Goal: Task Accomplishment & Management: Complete application form

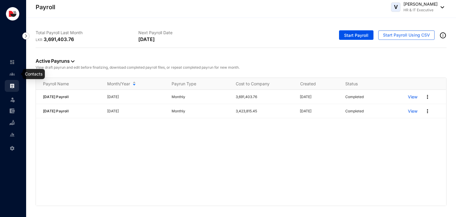
click at [15, 71] on link at bounding box center [17, 74] width 15 height 6
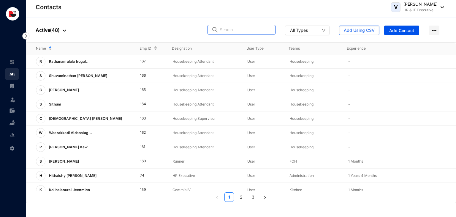
click at [238, 26] on input "text" at bounding box center [246, 29] width 52 height 9
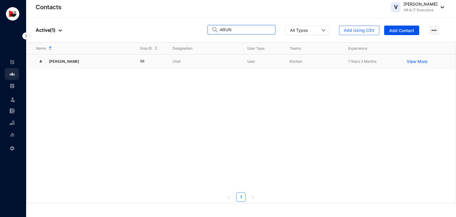
type input "ARUN"
click at [203, 65] on td "Chef" at bounding box center [200, 61] width 75 height 14
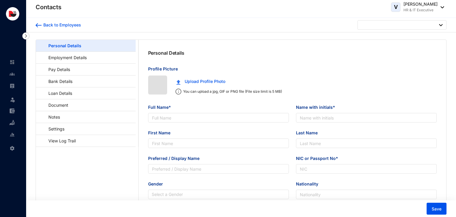
click at [203, 65] on div "Personal Details" at bounding box center [293, 53] width 308 height 26
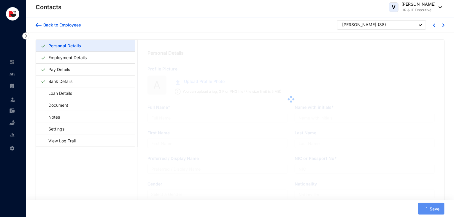
type input "[PERSON_NAME]"
type input "Arun"
type input "[PERSON_NAME]"
type input "Arun"
type input "X7013815"
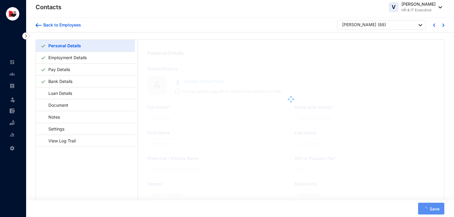
checkbox input "true"
type input "706465044"
type input "No-4, Villa Post- Beta Pars,Ps- Harlakhi, [GEOGRAPHIC_DATA]"
type input "[DATE]"
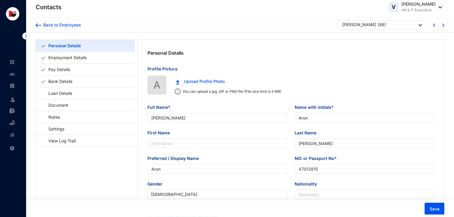
click at [83, 23] on div "Back to Employees [PERSON_NAME] ( 88 )" at bounding box center [240, 25] width 409 height 10
click at [75, 26] on div "Back to Employees" at bounding box center [62, 25] width 40 height 6
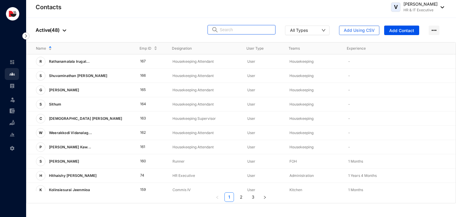
click at [246, 31] on input "text" at bounding box center [246, 29] width 52 height 9
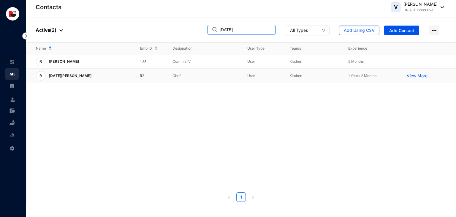
type input "[DATE]"
click at [183, 76] on p "Chef" at bounding box center [205, 76] width 65 height 6
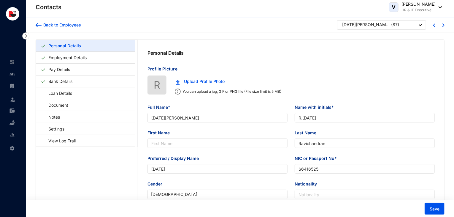
type input "[DATE][PERSON_NAME]"
type input "R.[DATE]"
type input "Ravichandran"
type input "[DATE]"
type input "S6416525"
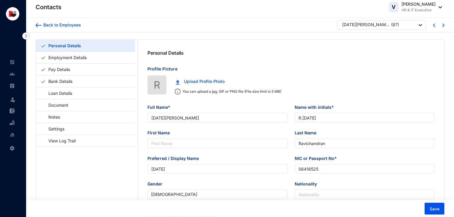
type input "706465043"
type input "[STREET_ADDRESS]."
type input "[DATE]"
click at [74, 23] on div "Back to Employees" at bounding box center [62, 25] width 40 height 6
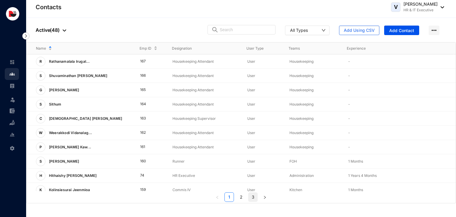
click at [253, 198] on link "3" at bounding box center [253, 196] width 9 height 9
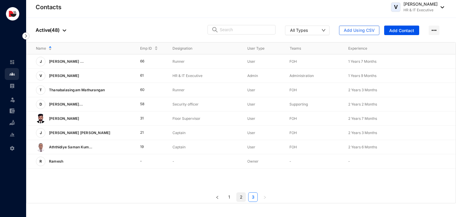
click at [242, 196] on link "2" at bounding box center [241, 196] width 9 height 9
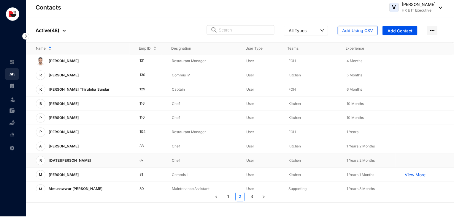
scroll to position [112, 0]
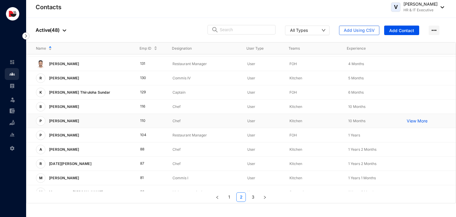
click at [371, 123] on p "10 Months" at bounding box center [372, 121] width 49 height 6
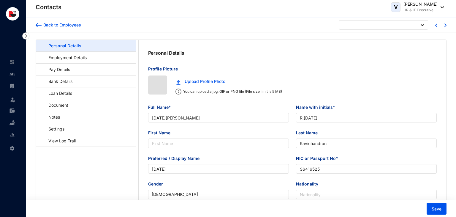
type input "[DATE]"
type input "[PERSON_NAME]"
type input "Prabhu"
type input "Dhas"
type input "[PERSON_NAME]"
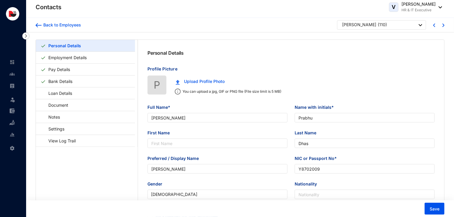
type input "Y8702009"
checkbox input "false"
type input "7011029570"
type input "Vill Po Betaparsa [PERSON_NAME] No4 , Ps-Harlakhi, [GEOGRAPHIC_DATA]"
type input "[DATE]"
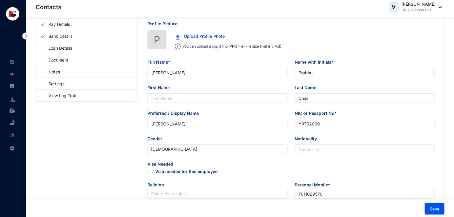
scroll to position [66, 0]
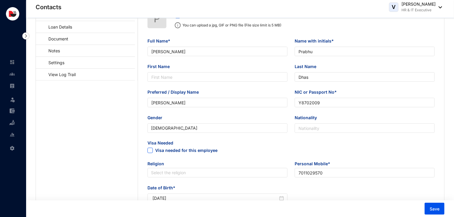
click at [152, 152] on span at bounding box center [150, 150] width 5 height 5
click at [152, 152] on input "Visa needed for this employee" at bounding box center [150, 150] width 4 height 4
checkbox input "true"
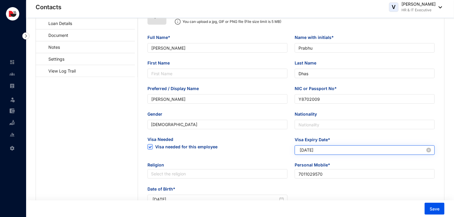
scroll to position [70, 0]
click at [309, 150] on input "[DATE]" at bounding box center [363, 149] width 126 height 7
click at [316, 151] on input "[DATE]" at bounding box center [363, 149] width 126 height 7
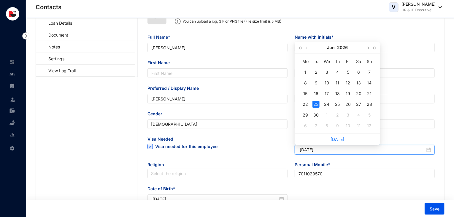
type input "[DATE]"
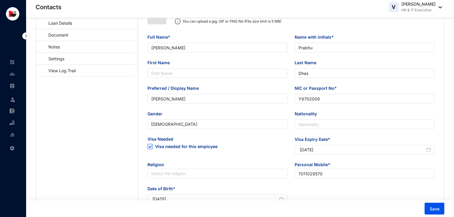
click at [362, 191] on div "Date of Birth* [DEMOGRAPHIC_DATA]" at bounding box center [291, 198] width 295 height 26
click at [430, 207] on span "Save" at bounding box center [435, 209] width 10 height 6
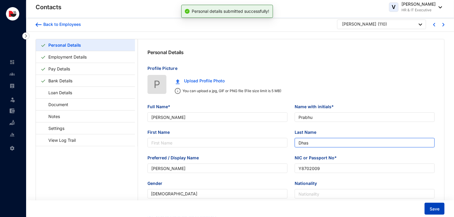
scroll to position [0, 0]
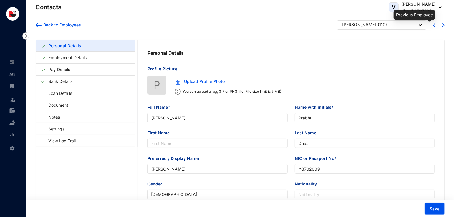
click at [434, 25] on img at bounding box center [435, 25] width 2 height 4
type input "[PERSON_NAME]"
type input "Thamilvendhan"
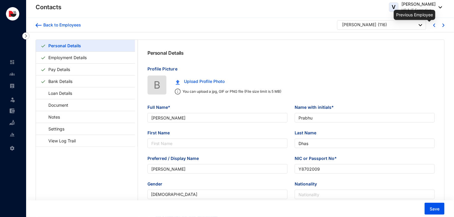
type input "B6278099"
checkbox input "false"
type input "7373992269"
type input "Keezha Street, Verkudi, Periyakuruvadi Po, Koothanallur Tk, [GEOGRAPHIC_DATA]"
type input "[DATE]"
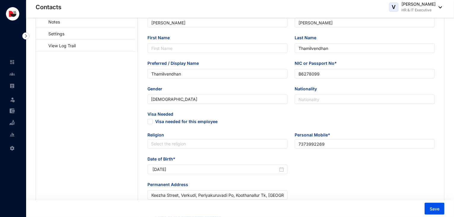
scroll to position [96, 0]
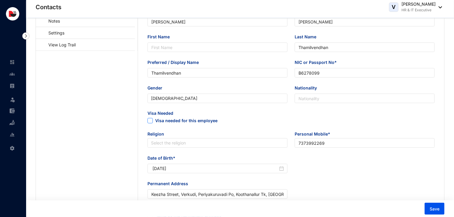
click at [158, 122] on span "Visa needed for this employee" at bounding box center [186, 121] width 62 height 6
click at [152, 122] on input "Visa needed for this employee" at bounding box center [150, 120] width 4 height 4
checkbox input "true"
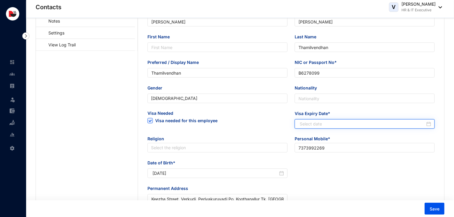
click at [346, 127] on input "Visa Expiry Date*" at bounding box center [363, 124] width 126 height 7
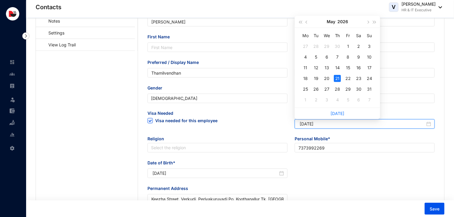
type input "[DATE]"
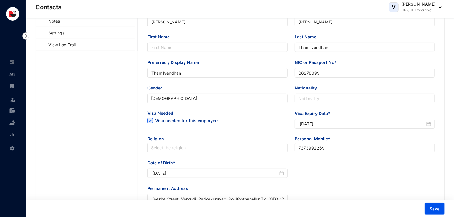
click at [372, 180] on div "Date of Birth* [DEMOGRAPHIC_DATA]" at bounding box center [291, 173] width 295 height 26
click at [433, 206] on span "Save" at bounding box center [435, 209] width 10 height 6
click at [338, 99] on input "Nationality" at bounding box center [365, 99] width 140 height 10
type input "i"
type input "[DEMOGRAPHIC_DATA]"
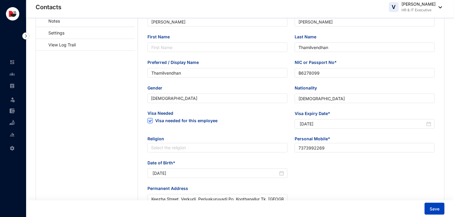
click at [433, 213] on button "Save" at bounding box center [435, 209] width 20 height 12
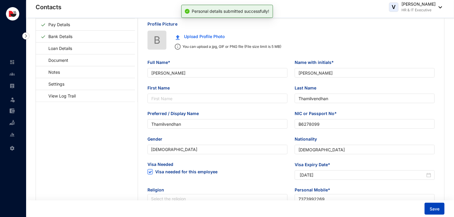
scroll to position [0, 0]
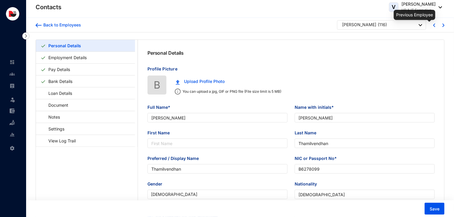
click at [435, 27] on img at bounding box center [435, 25] width 2 height 4
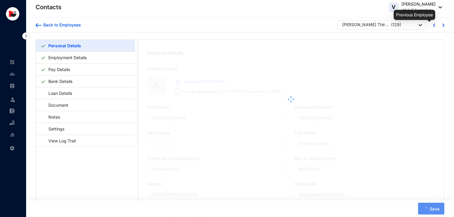
type input "[PERSON_NAME] Thiruloha Sundar"
type input "[PERSON_NAME]"
type input "Sundar"
type input "[PERSON_NAME]"
type input "200111803730"
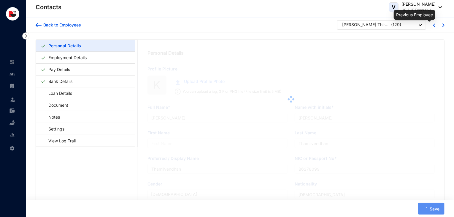
checkbox input "false"
type input "721969549"
type input "104/1 Duckwaro Rangala."
type input "[DATE]"
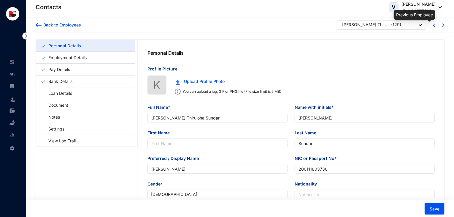
click at [435, 27] on img at bounding box center [435, 25] width 2 height 4
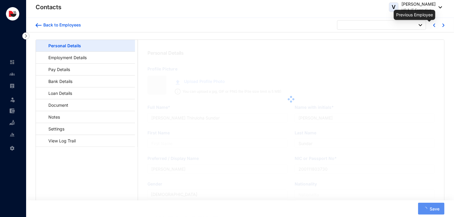
type input "[PERSON_NAME]"
type input "200603304680"
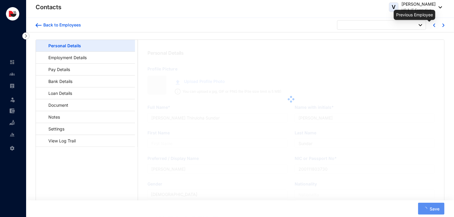
type input "768975089"
type input "[STREET_ADDRESS]."
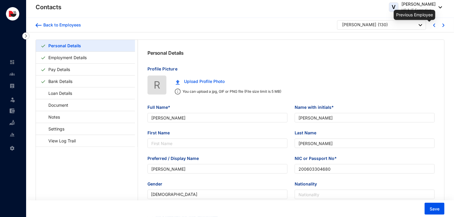
type input "[DATE]"
click at [435, 27] on img at bounding box center [435, 25] width 2 height 4
type input "[PERSON_NAME]"
type input "Irshad"
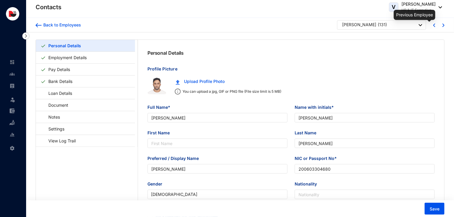
type input "Irshad"
type input "912430430V"
type input "743358465"
type input "No.17/02, [GEOGRAPHIC_DATA], [GEOGRAPHIC_DATA]-02."
type input "[DATE]"
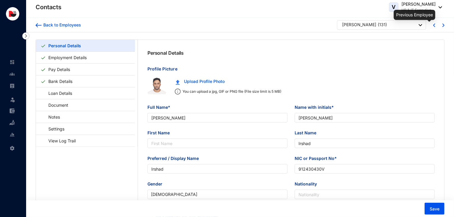
click at [435, 27] on img at bounding box center [435, 25] width 2 height 4
type input "[PERSON_NAME]"
type input "Kandhasami"
type input "[PERSON_NAME]"
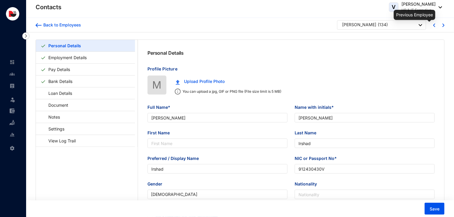
type input "200633405330"
type input "757441543"
type input "40A/16/12/ Metro Homes, [GEOGRAPHIC_DATA]-02"
type input "[DATE]"
click at [435, 27] on img at bounding box center [435, 25] width 2 height 4
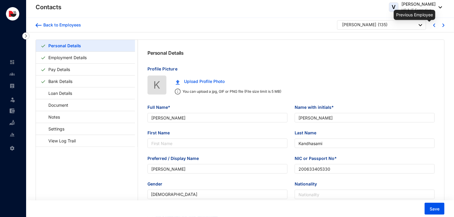
type input "[PERSON_NAME]"
type input "Wickramaarachchi"
type input "Lakmini"
type input "199982711749"
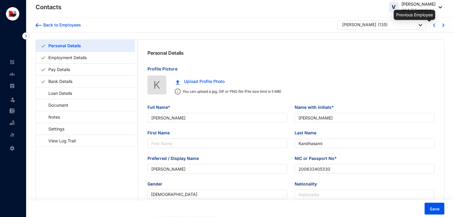
type input "740618798"
type input "[STREET_ADDRESS]."
type input "[DATE]"
click at [435, 27] on img at bounding box center [435, 25] width 2 height 4
type input "Venkalapaty [PERSON_NAME]"
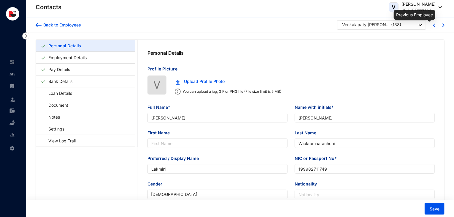
type input "[PERSON_NAME] V"
type input "Babu"
type input "Ramesh"
type input "Y4412082"
type input "9003030891"
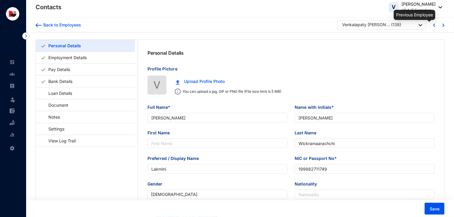
type input "[STREET_ADDRESS]"
type input "[DATE]"
click at [435, 27] on img at bounding box center [435, 25] width 2 height 4
type input "Jayaprathap"
type input "L.Jayaprathap"
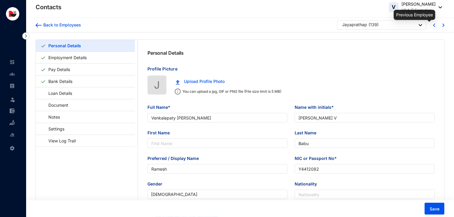
type input "Jayaprathap"
type input "S0827125"
type input "9944008708"
type input "[STREET_ADDRESS]"
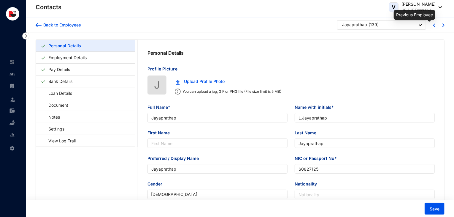
type input "[DATE]"
click at [435, 26] on img at bounding box center [435, 25] width 2 height 4
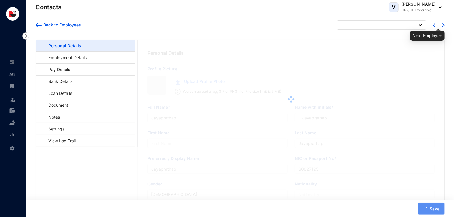
click at [443, 25] on img at bounding box center [444, 25] width 2 height 4
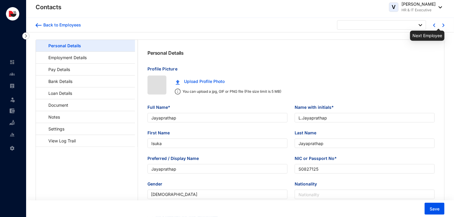
type input "G.M.Isuka Laknith Mudalige"
type input "G.M.I.L.Mudalige"
type input "Isuka"
type input "Mudalige"
type input "Isuka"
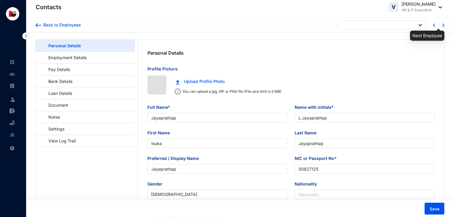
type input "200222303268"
type input "701390120"
type input "[DATE]"
type input "[PERSON_NAME], Timber copperation Rd, [GEOGRAPHIC_DATA], Keppetipola."
type input "Jayaprathap"
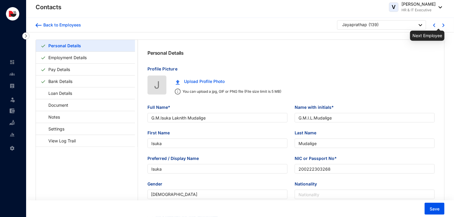
type input "L.Jayaprathap"
type input "Jayaprathap"
type input "S0827125"
type input "9944008708"
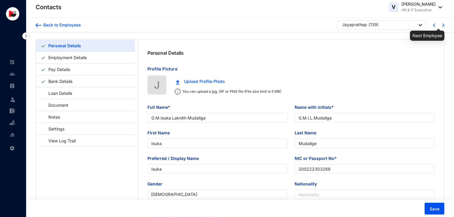
type input "[STREET_ADDRESS]"
type input "[DATE]"
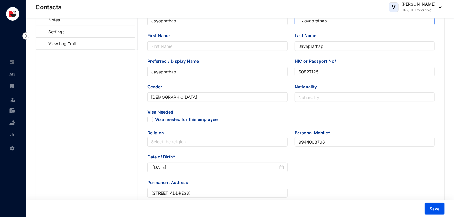
scroll to position [97, 0]
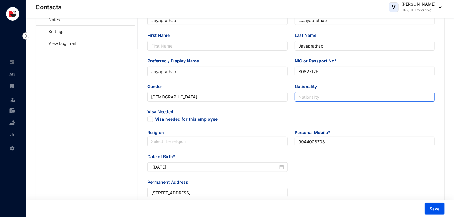
click at [337, 99] on input "Nationality" at bounding box center [365, 97] width 140 height 10
type input "[DEMOGRAPHIC_DATA]"
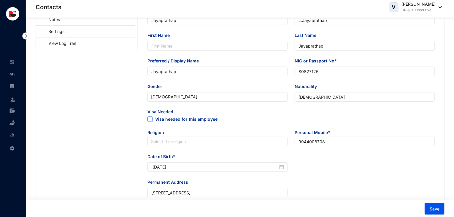
click at [151, 122] on span at bounding box center [150, 118] width 5 height 5
click at [151, 121] on input "Visa needed for this employee" at bounding box center [150, 118] width 4 height 4
checkbox input "true"
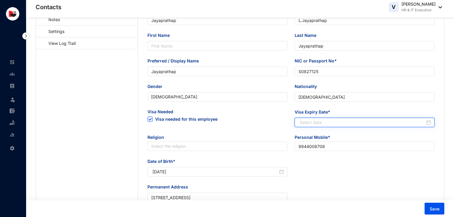
click at [315, 121] on input "Visa Expiry Date*" at bounding box center [363, 122] width 126 height 7
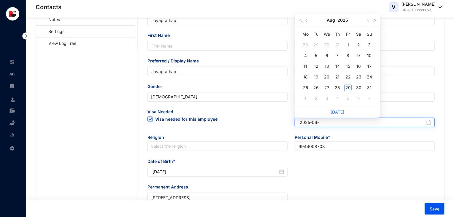
type input "2025-06-"
type input "0"
type input "[DATE]"
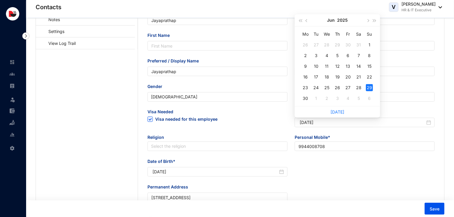
click at [393, 177] on div "Date of Birth* [DEMOGRAPHIC_DATA]" at bounding box center [291, 171] width 295 height 26
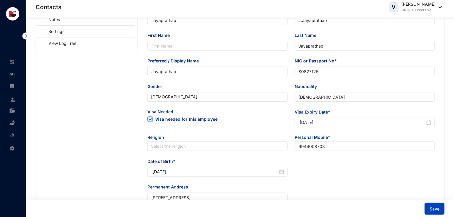
click at [433, 207] on span "Save" at bounding box center [435, 209] width 10 height 6
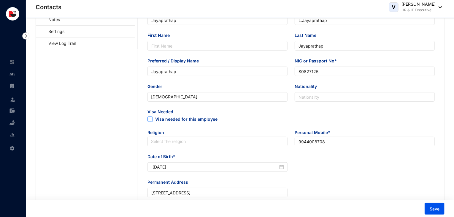
click at [156, 120] on span "Visa needed for this employee" at bounding box center [186, 119] width 62 height 6
click at [152, 120] on input "Visa needed for this employee" at bounding box center [150, 118] width 4 height 4
checkbox input "true"
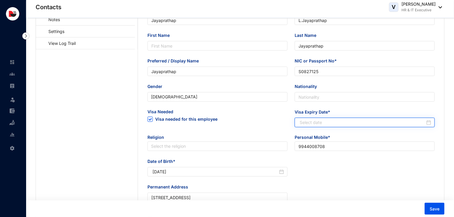
click at [304, 124] on input "Visa Expiry Date*" at bounding box center [363, 122] width 126 height 7
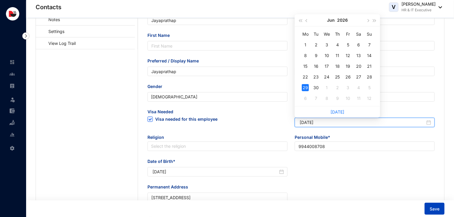
type input "[DATE]"
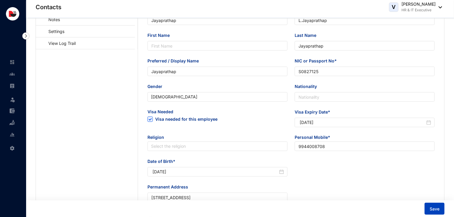
click at [435, 212] on button "Save" at bounding box center [435, 209] width 20 height 12
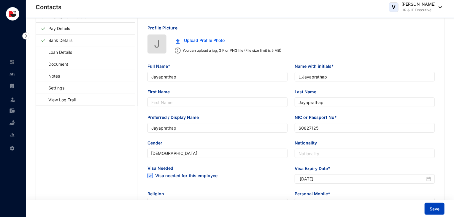
scroll to position [0, 0]
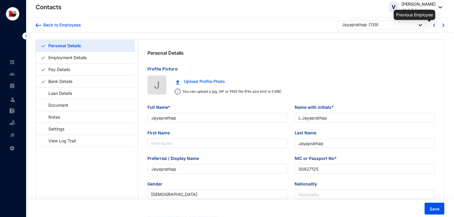
click at [434, 26] on img at bounding box center [435, 25] width 2 height 4
type input "G.M.Isuka Laknith Mudalige"
type input "G.M.I.L.Mudalige"
type input "Isuka"
type input "Mudalige"
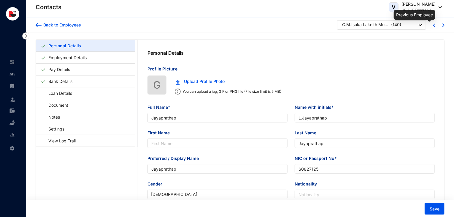
type input "Isuka"
type input "200222303268"
checkbox input "false"
type input "701390120"
type input "[PERSON_NAME], Timber copperation Rd, [GEOGRAPHIC_DATA], Keppetipola."
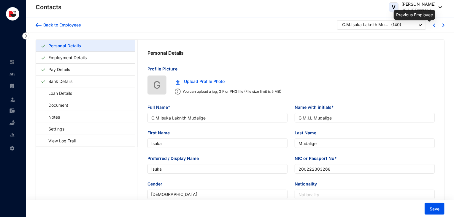
type input "[DATE]"
click at [434, 26] on img at bounding box center [435, 25] width 2 height 4
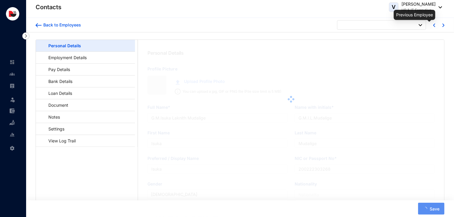
type input "[PERSON_NAME]"
type input "C.Ajay"
type input "Ajay"
type input "V0934527"
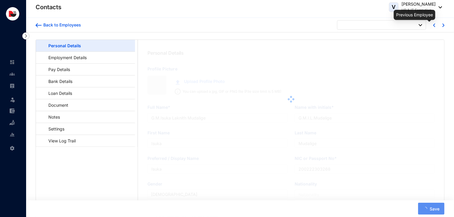
type input "9384965924"
type input "[STREET_ADDRESS]. Mannaryudi Tk, Thiruvarur."
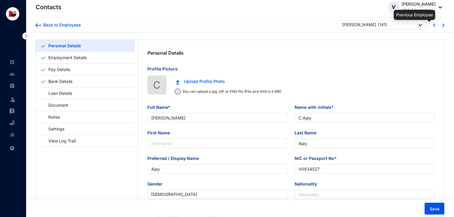
type input "[DATE]"
click at [434, 26] on img at bounding box center [435, 25] width 2 height 4
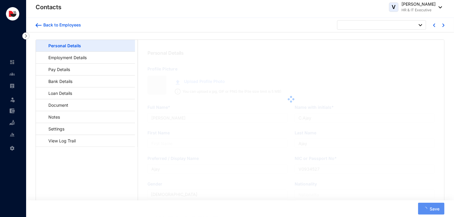
click at [444, 26] on img at bounding box center [444, 25] width 2 height 4
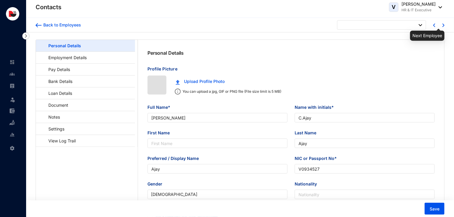
type input "Dhanush"
type input "Danush"
type input "Dhanush"
type input "AA097962"
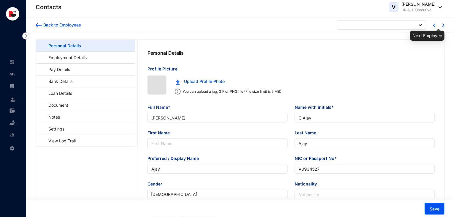
type input "6369504612"
type input "[DATE]"
type input "No.2/468 Vaniyankulam, Rettaiyurani Po. [GEOGRAPHIC_DATA]."
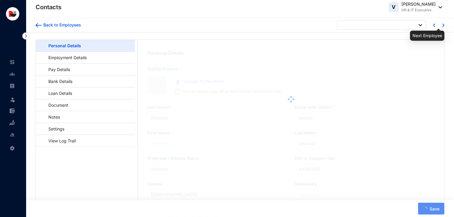
type input "[PERSON_NAME]"
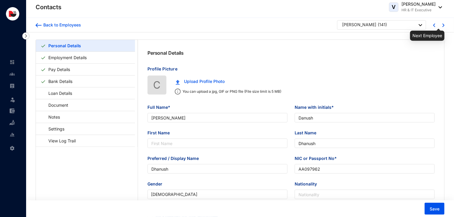
type input "C.Ajay"
type input "Ajay"
type input "V0934527"
type input "9384965924"
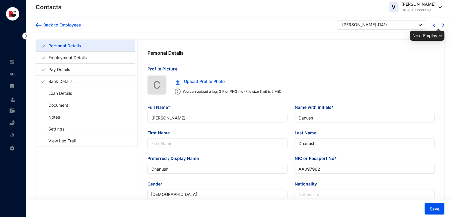
type input "[STREET_ADDRESS]. Mannaryudi Tk, Thiruvarur."
type input "[DATE]"
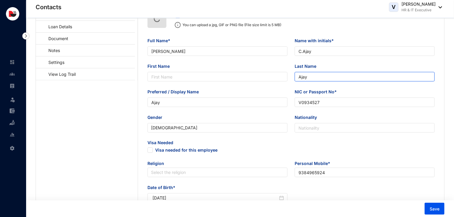
scroll to position [68, 0]
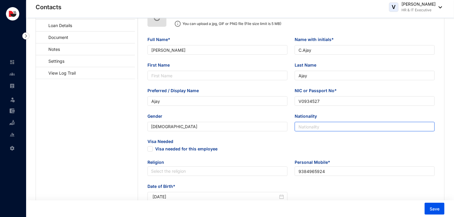
click at [338, 127] on input "Nationality" at bounding box center [365, 127] width 140 height 10
type input "[DEMOGRAPHIC_DATA]"
click at [154, 147] on span "Visa needed for this employee" at bounding box center [186, 149] width 67 height 7
click at [152, 147] on input "Visa needed for this employee" at bounding box center [150, 148] width 4 height 4
checkbox input "true"
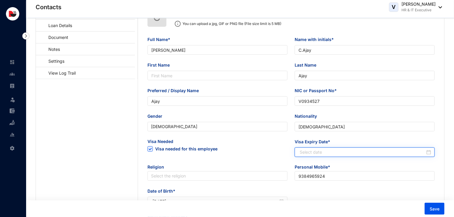
click at [326, 155] on input "Visa Expiry Date*" at bounding box center [363, 152] width 126 height 7
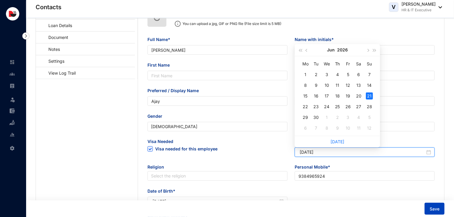
type input "[DATE]"
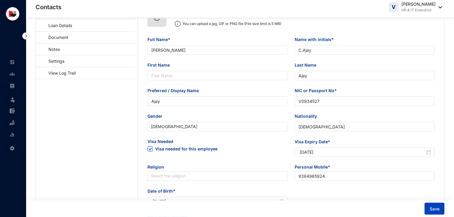
click at [433, 212] on button "Save" at bounding box center [435, 209] width 20 height 12
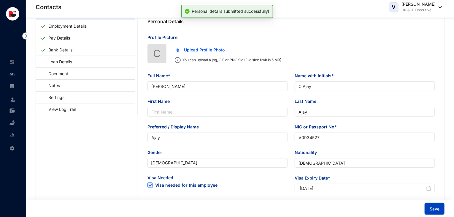
scroll to position [0, 0]
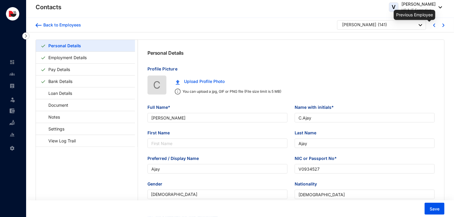
click at [434, 25] on img at bounding box center [435, 25] width 2 height 4
type input "Dhanush"
type input "Danush"
type input "Dhanush"
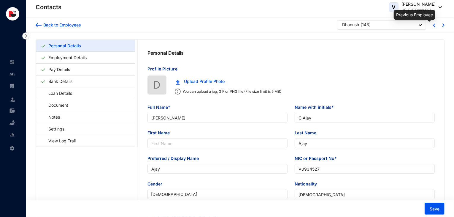
type input "AA097962"
checkbox input "false"
type input "6369504612"
type input "No.2/468 Vaniyankulam, Rettaiyurani Po. [GEOGRAPHIC_DATA]."
type input "[DATE]"
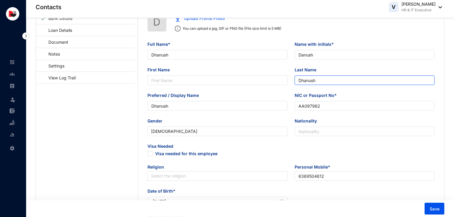
scroll to position [65, 0]
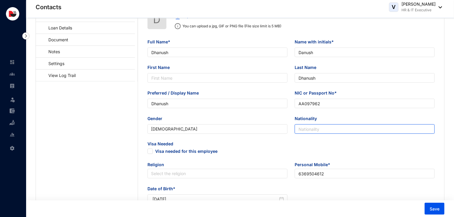
click at [339, 127] on input "Nationality" at bounding box center [365, 129] width 140 height 10
type input "[DEMOGRAPHIC_DATA]"
click at [151, 154] on span at bounding box center [150, 151] width 5 height 5
click at [151, 153] on input "Visa needed for this employee" at bounding box center [150, 151] width 4 height 4
checkbox input "true"
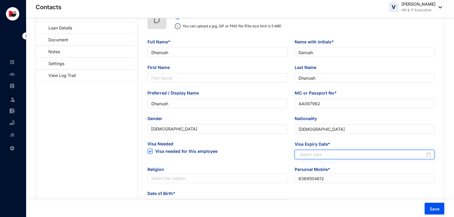
click at [318, 154] on input "Visa Expiry Date*" at bounding box center [363, 154] width 126 height 7
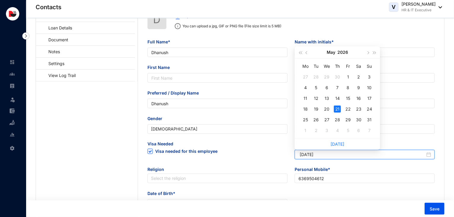
type input "[DATE]"
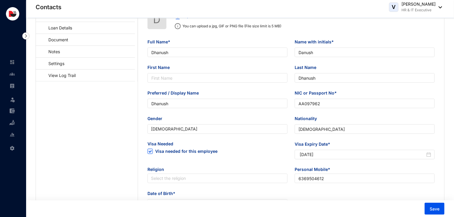
click at [421, 150] on div "Visa Expiry Date*" at bounding box center [365, 145] width 140 height 9
click at [432, 206] on span "Save" at bounding box center [435, 209] width 10 height 6
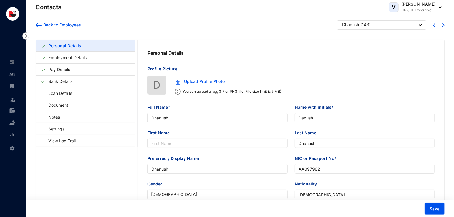
click at [433, 26] on div at bounding box center [436, 25] width 18 height 10
click at [434, 25] on img at bounding box center [435, 25] width 2 height 4
type input "Thotawatta Badalge [PERSON_NAME]"
type input "T.B.[PERSON_NAME]"
type input "Dilshan"
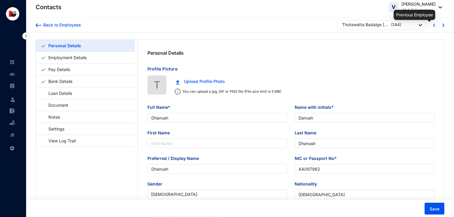
type input "Dhanuska"
type input "200025900099"
checkbox input "false"
type input "758244341"
type input "[STREET_ADDRESS][PERSON_NAME]."
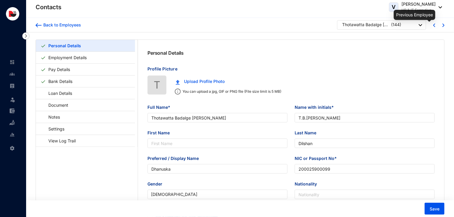
type input "[DATE]"
click at [434, 25] on img at bounding box center [435, 25] width 2 height 4
type input "[PERSON_NAME]"
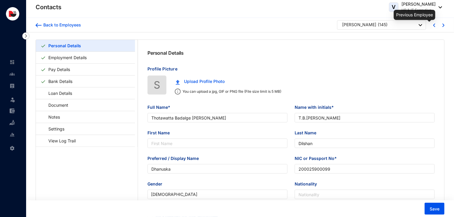
type input "Suriya"
type input "U8103662"
type input "[DEMOGRAPHIC_DATA]"
type input "702757470"
type input "448, Vaikal Kakai vadaku, Valappakudi Po, Thiruvaiyaru Tk, [GEOGRAPHIC_DATA]"
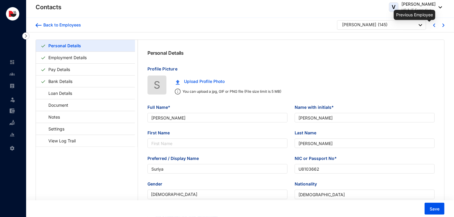
type input "[DATE]"
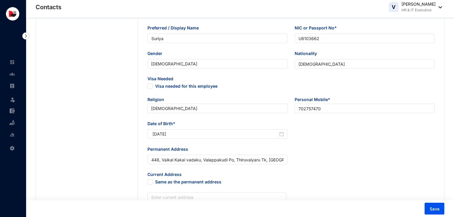
scroll to position [131, 0]
click at [152, 89] on span at bounding box center [150, 85] width 5 height 5
click at [152, 87] on input "Visa needed for this employee" at bounding box center [150, 85] width 4 height 4
checkbox input "true"
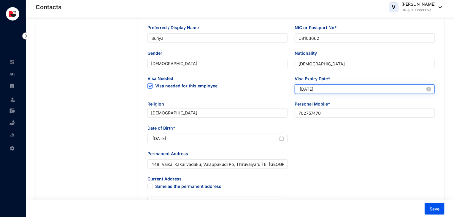
click at [317, 89] on input "[DATE]" at bounding box center [363, 89] width 126 height 7
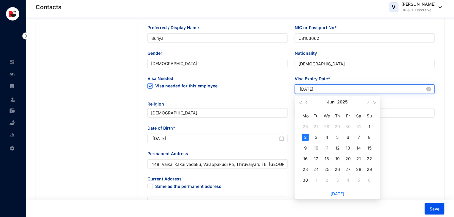
click at [328, 89] on input "[DATE]" at bounding box center [363, 89] width 126 height 7
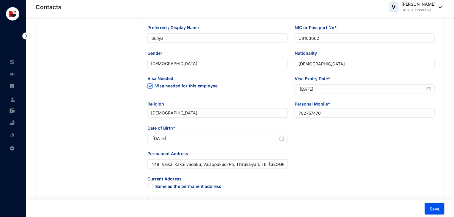
click at [387, 100] on div "Visa Expiry Date* [CREDIT_CARD_DATA][DATE]" at bounding box center [364, 88] width 147 height 26
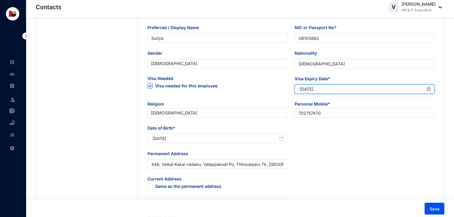
click at [309, 91] on input "[DATE]" at bounding box center [363, 89] width 126 height 7
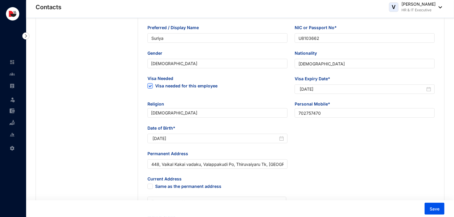
click at [397, 104] on span "Personal Mobile*" at bounding box center [365, 104] width 140 height 7
click at [431, 207] on span "Save" at bounding box center [435, 209] width 10 height 6
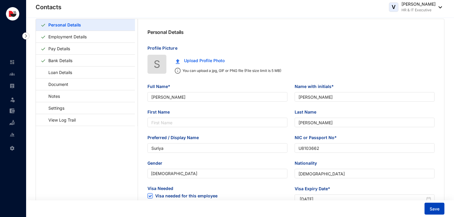
scroll to position [0, 0]
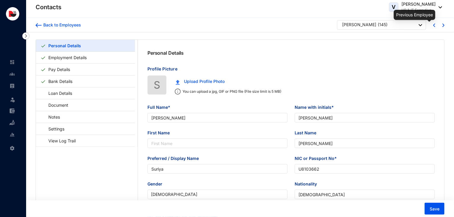
click at [435, 26] on img at bounding box center [435, 25] width 2 height 4
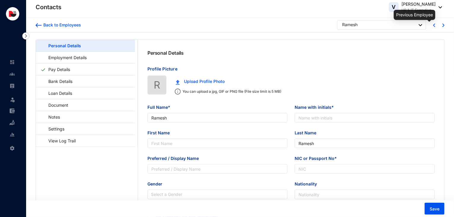
click at [435, 26] on img at bounding box center [435, 25] width 2 height 4
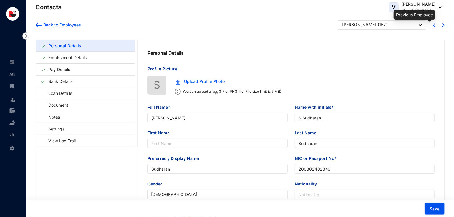
click at [435, 26] on img at bounding box center [435, 25] width 2 height 4
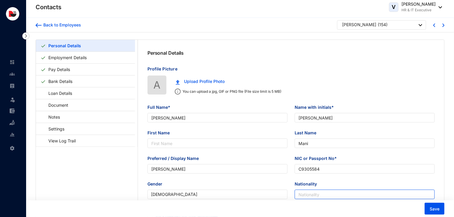
click at [323, 194] on input "Nationality" at bounding box center [365, 195] width 140 height 10
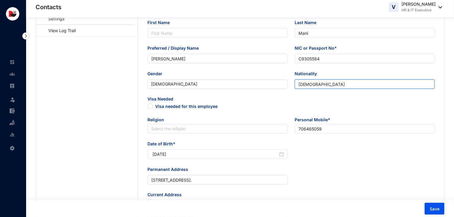
scroll to position [115, 0]
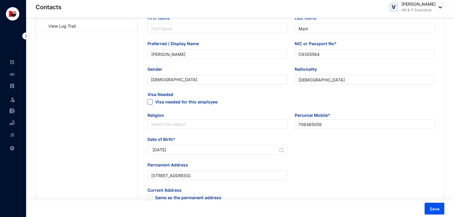
click at [153, 105] on span at bounding box center [150, 101] width 5 height 5
click at [152, 103] on input "Visa needed for this employee" at bounding box center [150, 101] width 4 height 4
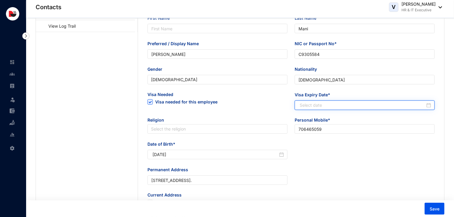
click at [320, 108] on input "Visa Expiry Date*" at bounding box center [363, 105] width 126 height 7
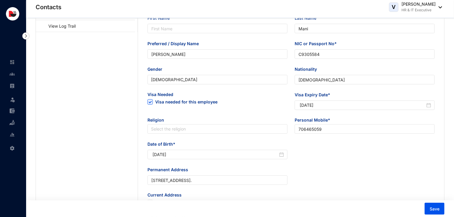
click at [428, 160] on div "Date of Birth* [DEMOGRAPHIC_DATA]" at bounding box center [291, 154] width 295 height 26
click at [440, 213] on button "Save" at bounding box center [435, 209] width 20 height 12
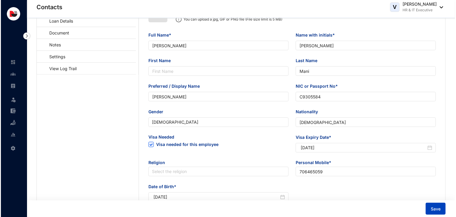
scroll to position [0, 0]
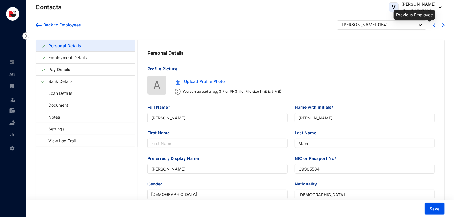
click at [435, 25] on img at bounding box center [435, 25] width 2 height 4
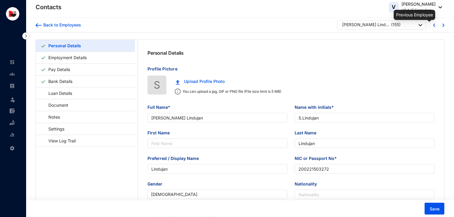
click at [435, 25] on img at bounding box center [435, 25] width 2 height 4
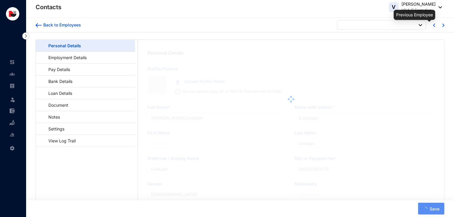
click at [435, 25] on img at bounding box center [435, 25] width 2 height 4
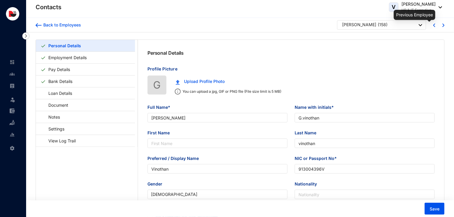
click at [435, 25] on img at bounding box center [435, 25] width 2 height 4
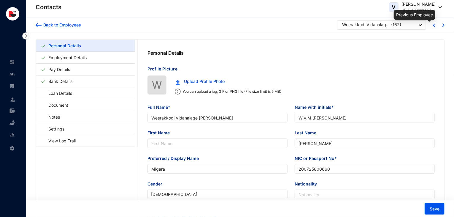
click at [435, 25] on img at bounding box center [435, 25] width 2 height 4
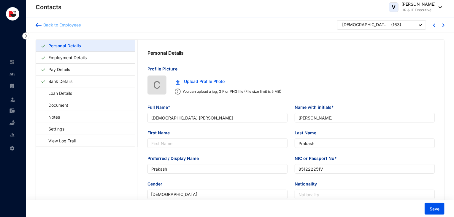
click at [59, 26] on div "Back to Employees" at bounding box center [62, 25] width 40 height 6
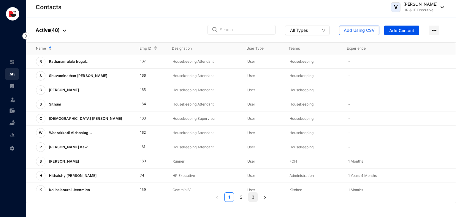
click at [255, 195] on link "3" at bounding box center [253, 196] width 9 height 9
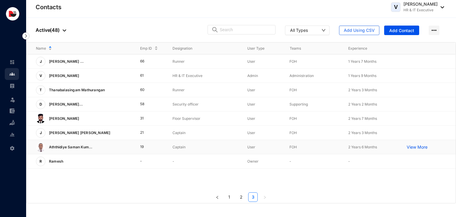
click at [39, 145] on img at bounding box center [41, 147] width 10 height 10
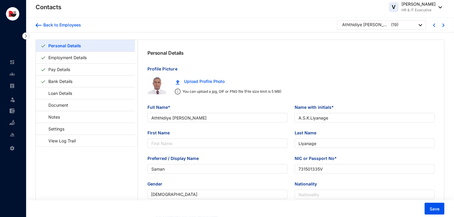
click at [155, 85] on img at bounding box center [157, 85] width 18 height 18
click at [156, 86] on img at bounding box center [157, 85] width 18 height 18
click at [61, 25] on div "Back to Employees" at bounding box center [62, 25] width 40 height 6
